Goal: Task Accomplishment & Management: Use online tool/utility

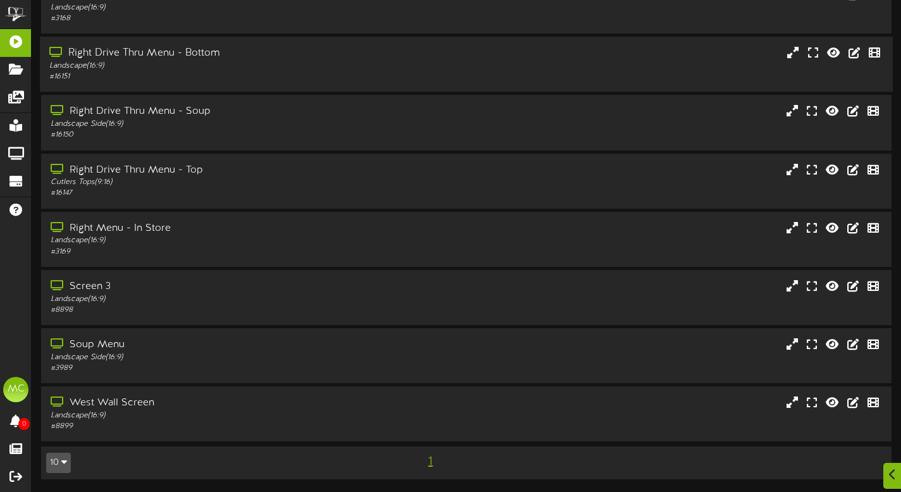
scroll to position [137, 0]
click at [190, 360] on div "Landscape Side ( 16:9 )" at bounding box center [217, 357] width 336 height 11
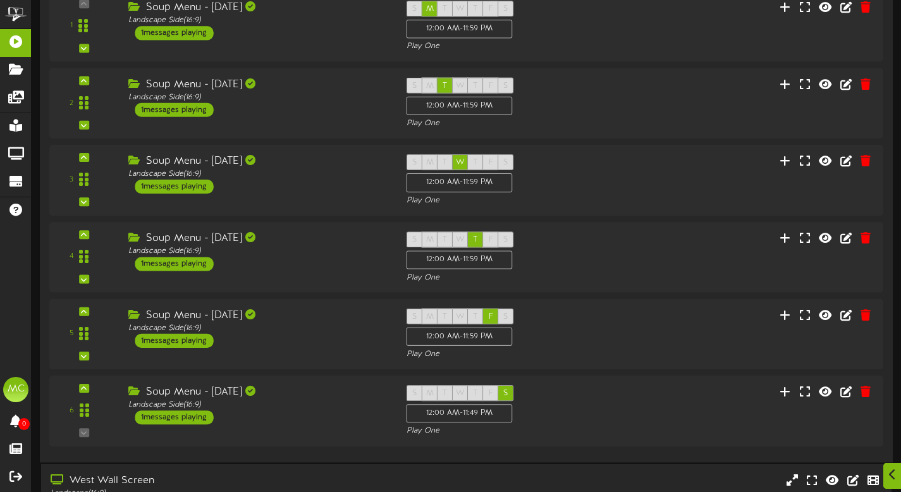
scroll to position [604, 0]
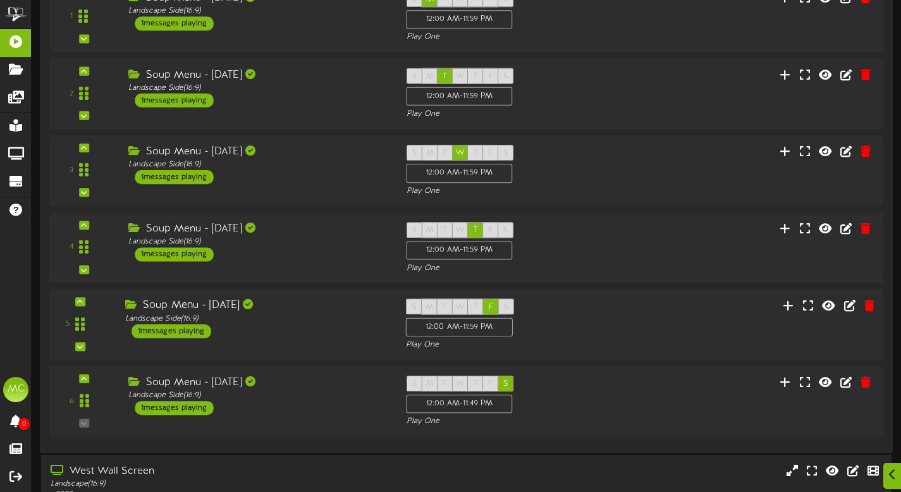
click at [317, 350] on div "5 ( 16:9" at bounding box center [466, 324] width 842 height 52
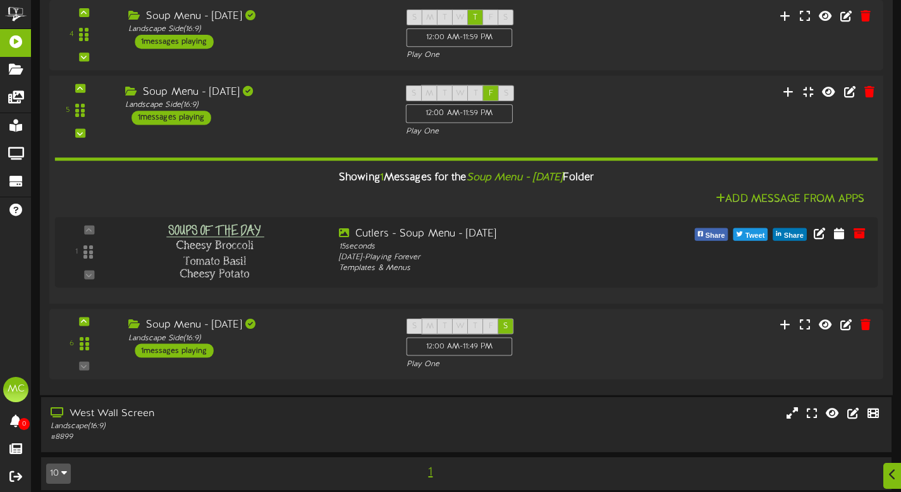
scroll to position [823, 0]
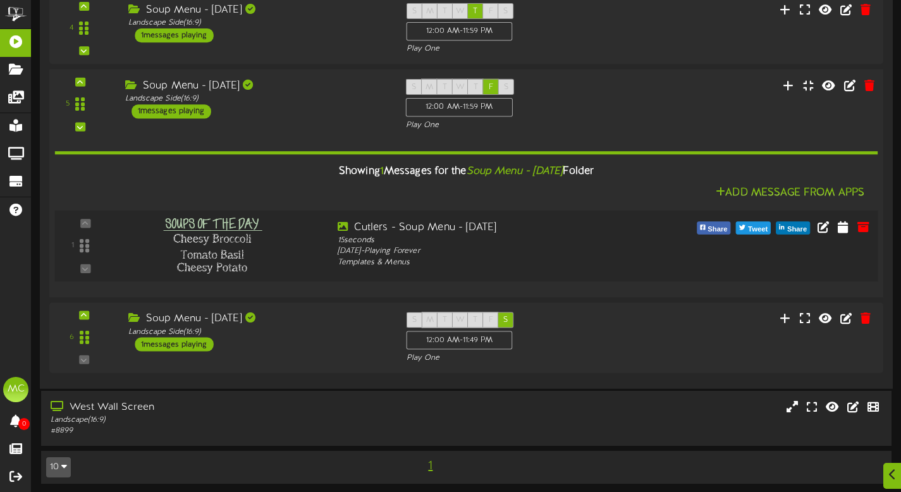
click at [312, 265] on div at bounding box center [224, 243] width 208 height 46
click at [823, 233] on icon at bounding box center [823, 226] width 14 height 14
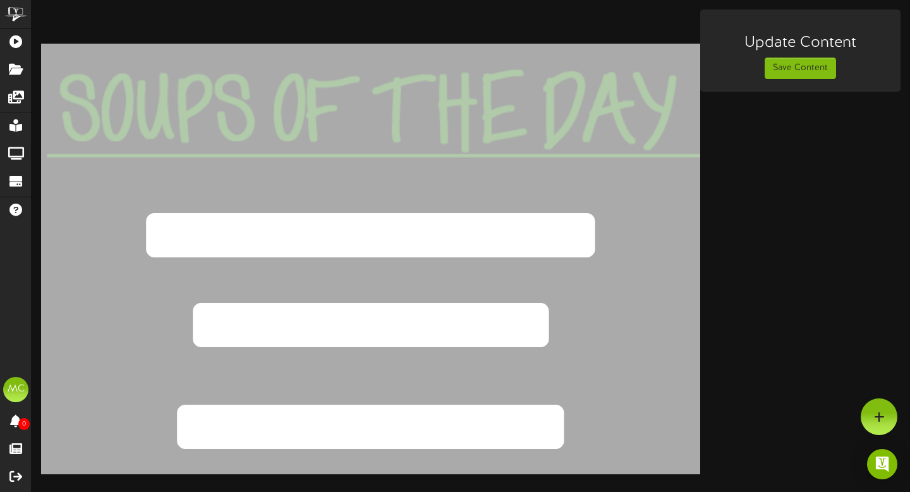
click at [585, 341] on textarea "**********" at bounding box center [371, 324] width 875 height 118
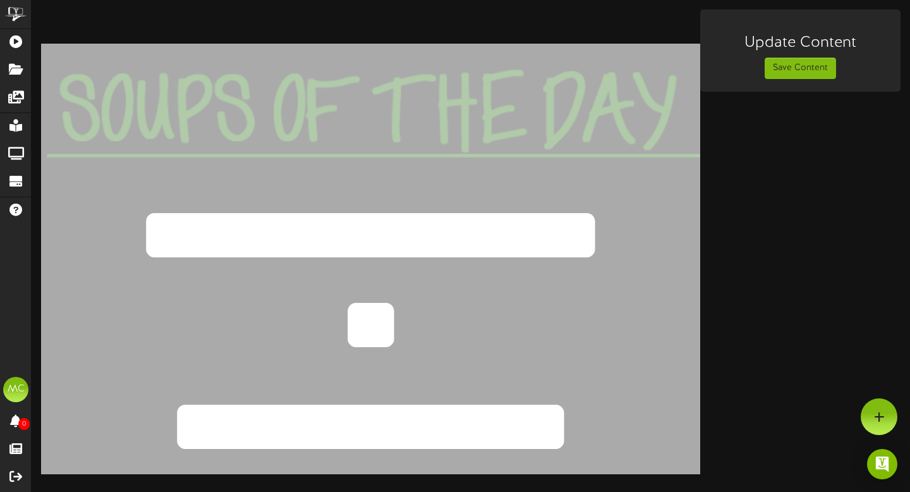
type textarea "*"
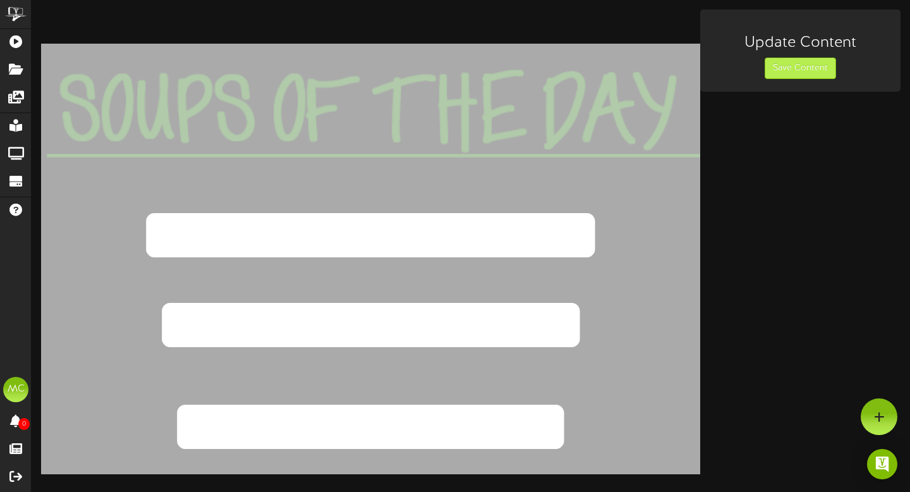
type textarea "**********"
click at [798, 63] on button "Save Content" at bounding box center [800, 68] width 71 height 21
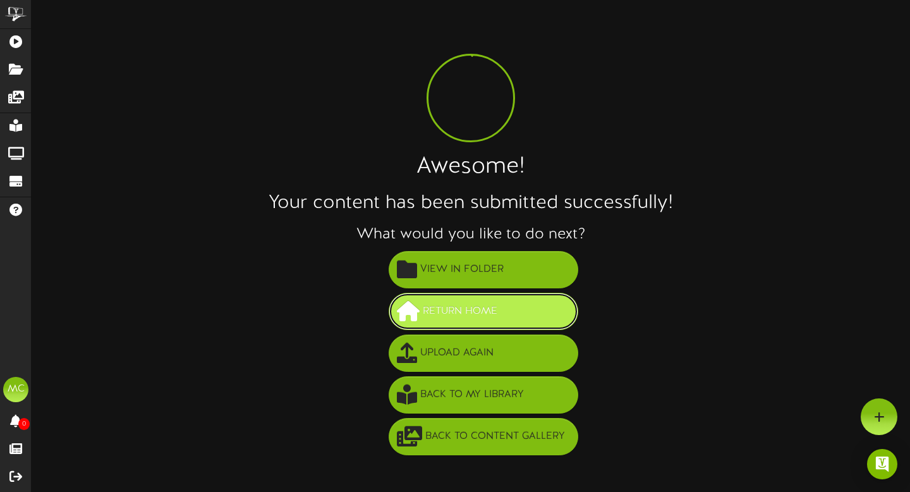
click at [456, 308] on span "Return Home" at bounding box center [460, 311] width 81 height 21
